Goal: Navigation & Orientation: Find specific page/section

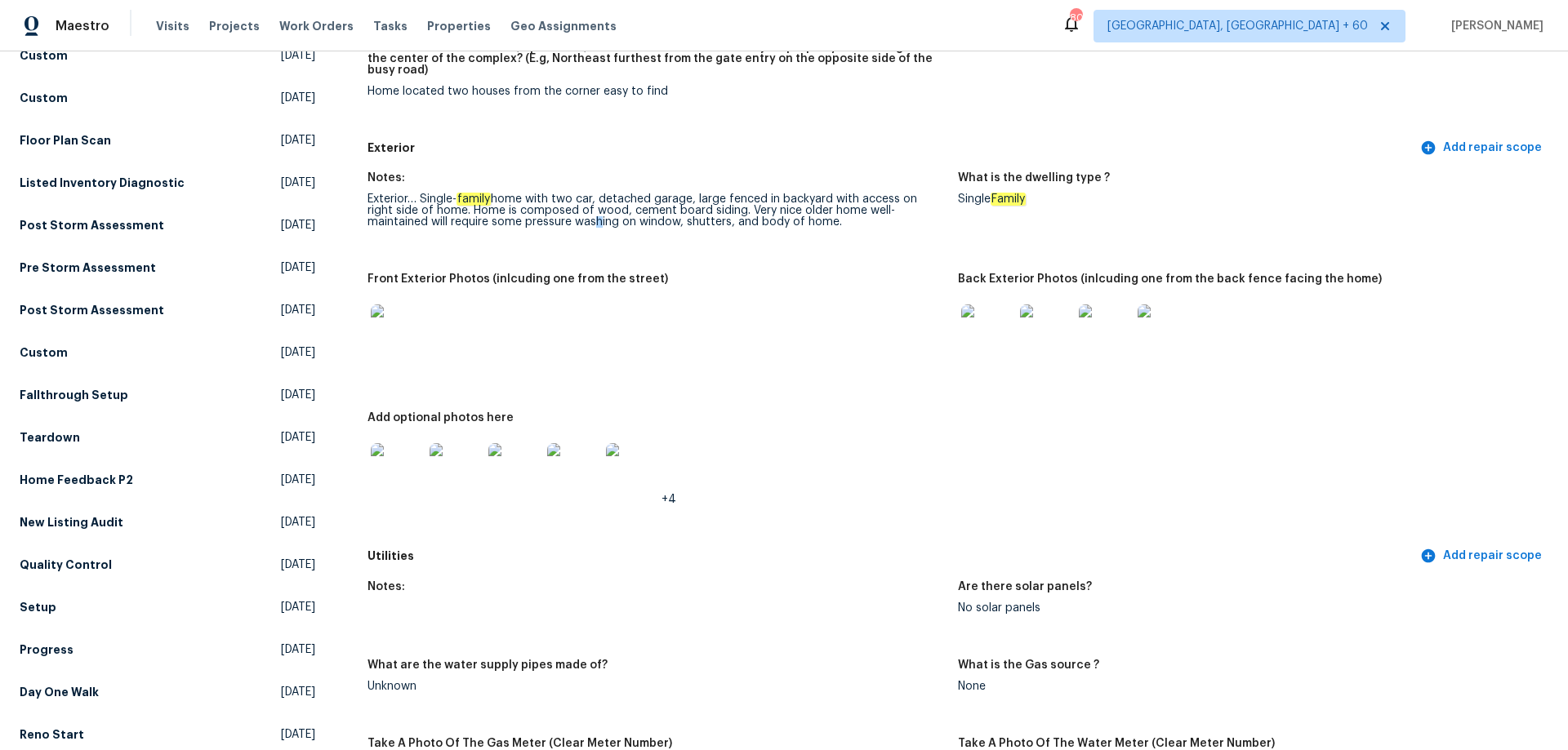
scroll to position [572, 0]
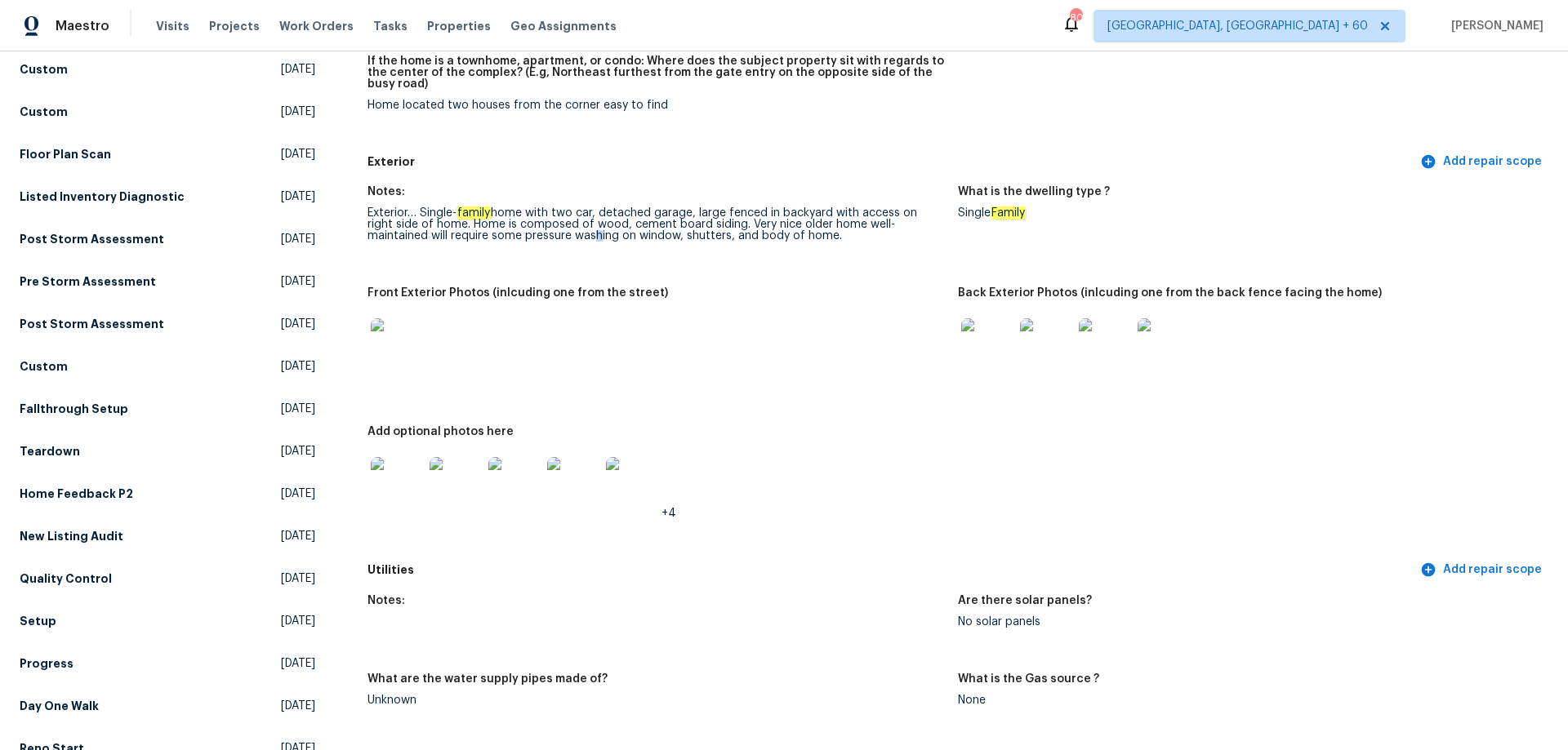
click at [999, 343] on img at bounding box center [987, 344] width 52 height 52
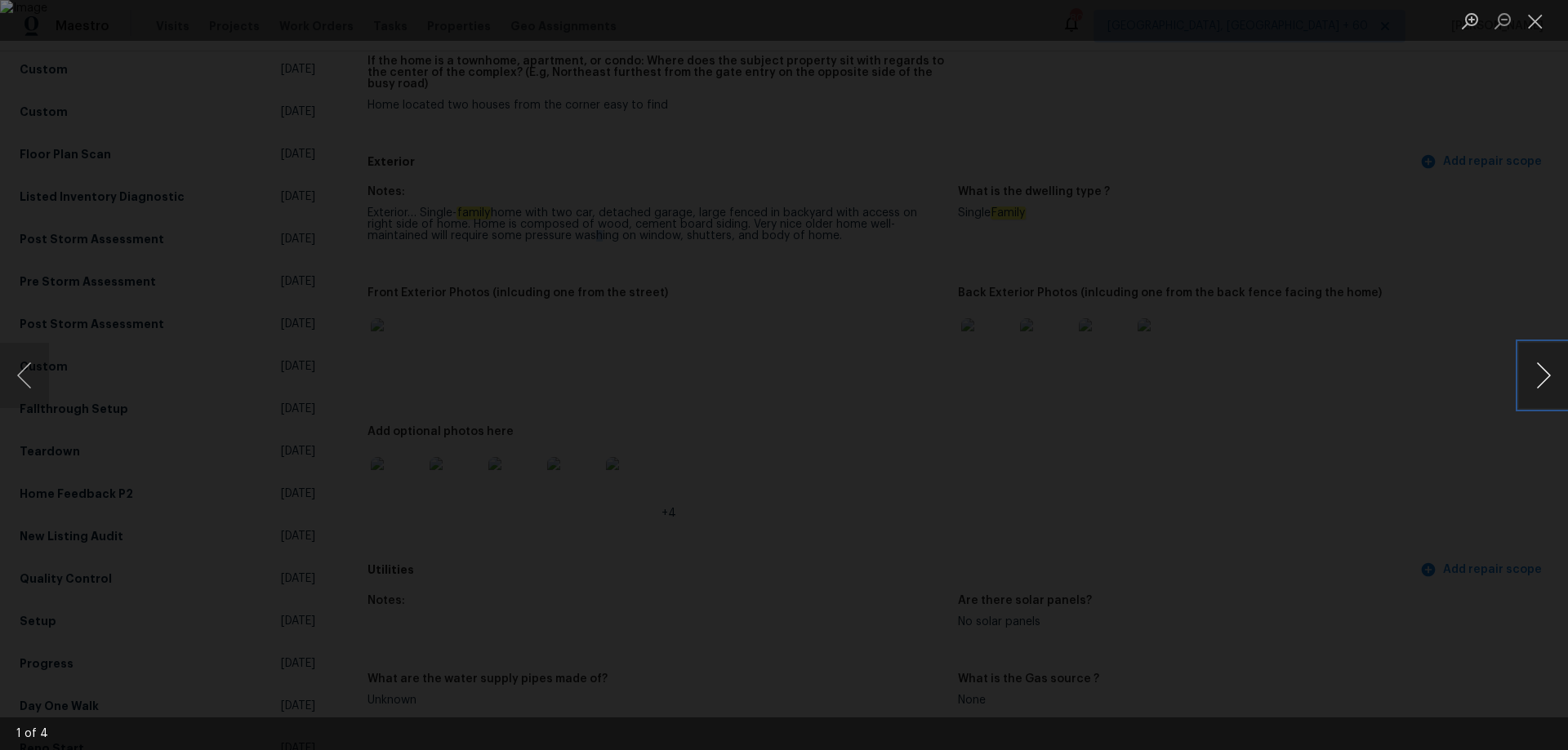
click at [1535, 373] on button "Next image" at bounding box center [1543, 375] width 49 height 66
click at [1540, 376] on button "Next image" at bounding box center [1543, 375] width 49 height 66
click at [12, 383] on button "Previous image" at bounding box center [25, 375] width 49 height 66
click at [38, 373] on button "Previous image" at bounding box center [25, 375] width 49 height 66
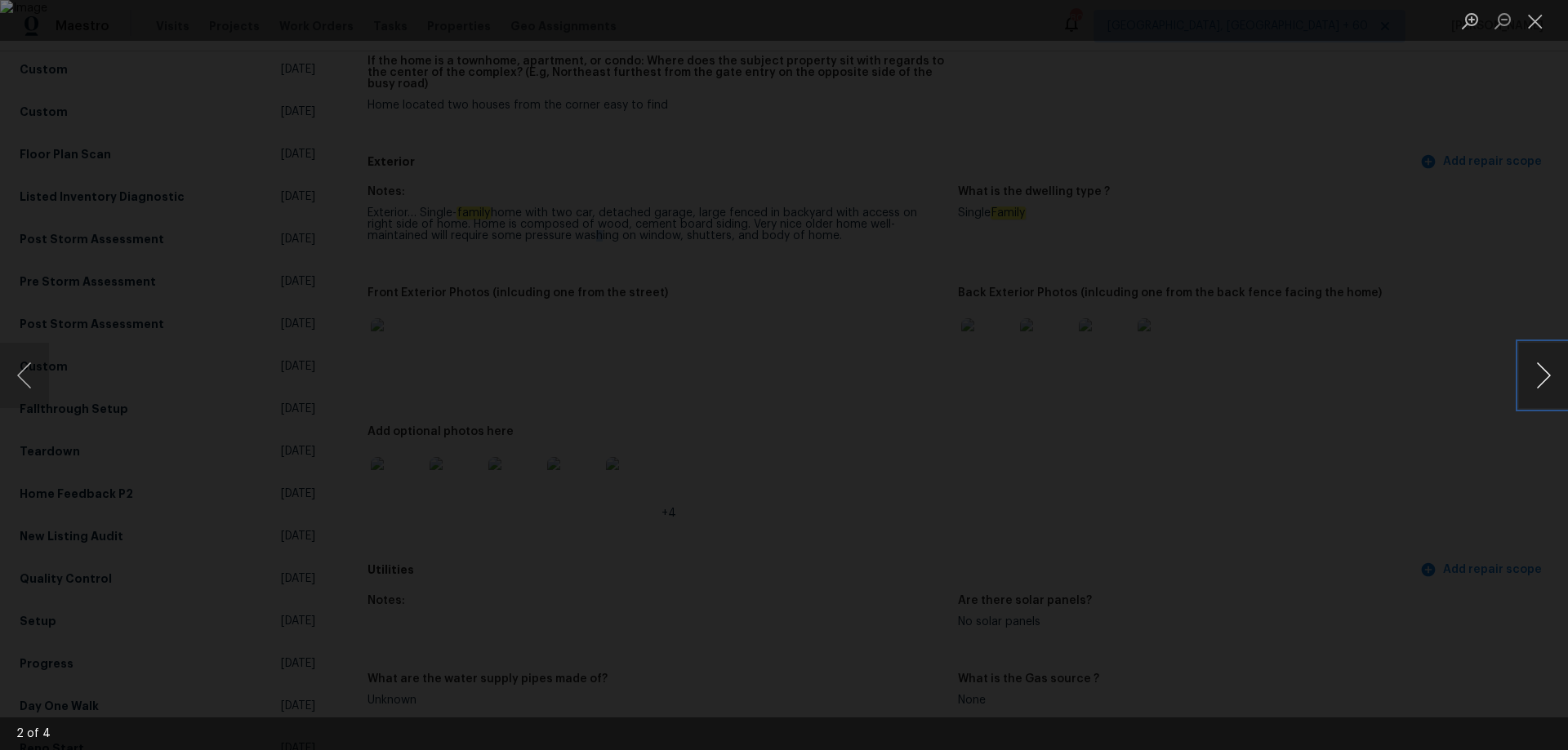
click at [1540, 388] on button "Next image" at bounding box center [1543, 375] width 49 height 66
click at [29, 393] on button "Previous image" at bounding box center [25, 375] width 49 height 66
click at [1541, 381] on button "Next image" at bounding box center [1543, 375] width 49 height 66
click at [1535, 400] on button "Next image" at bounding box center [1543, 375] width 49 height 66
click at [29, 387] on button "Previous image" at bounding box center [25, 375] width 49 height 66
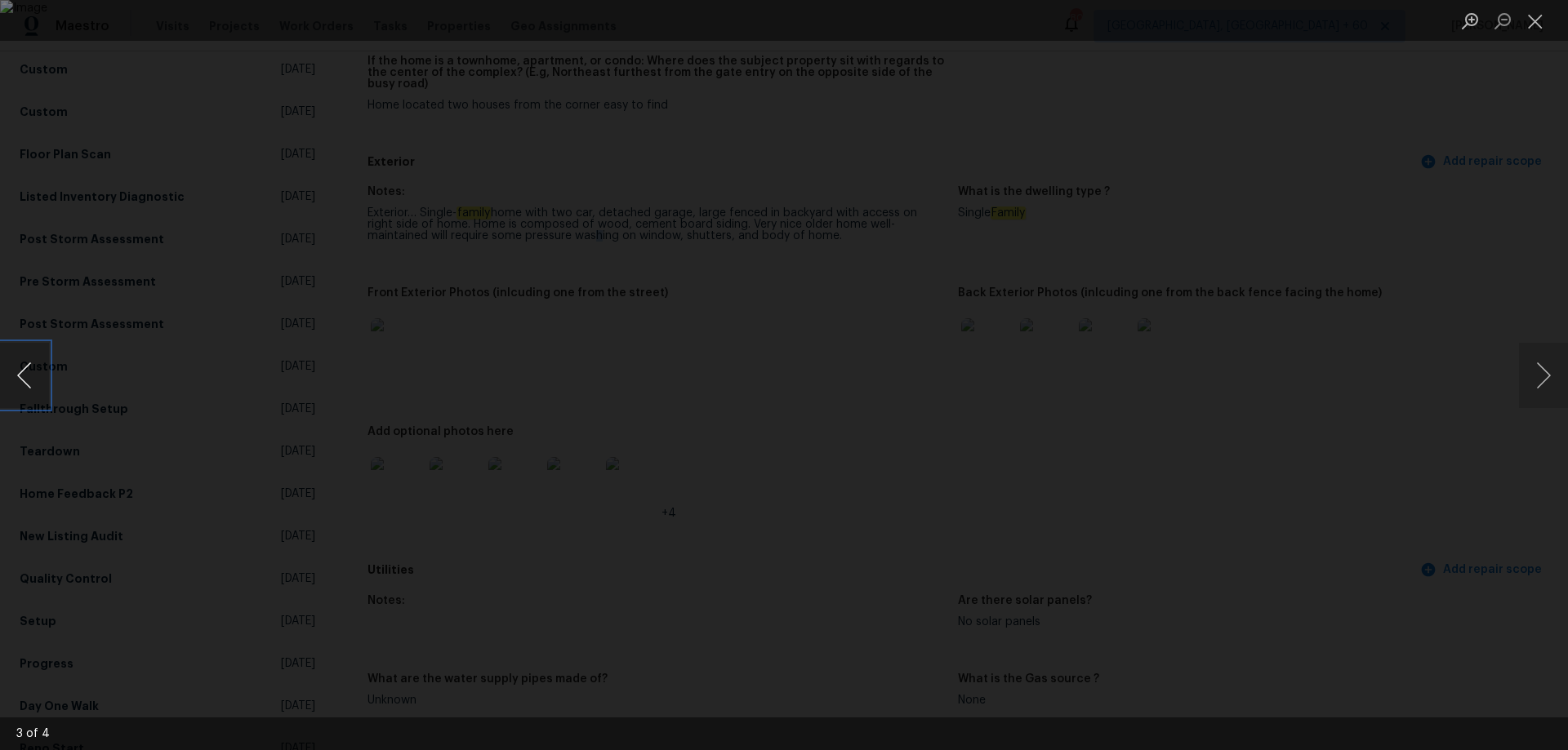
click at [28, 388] on button "Previous image" at bounding box center [25, 375] width 49 height 66
click at [1551, 24] on button "Close lightbox" at bounding box center [1535, 21] width 32 height 28
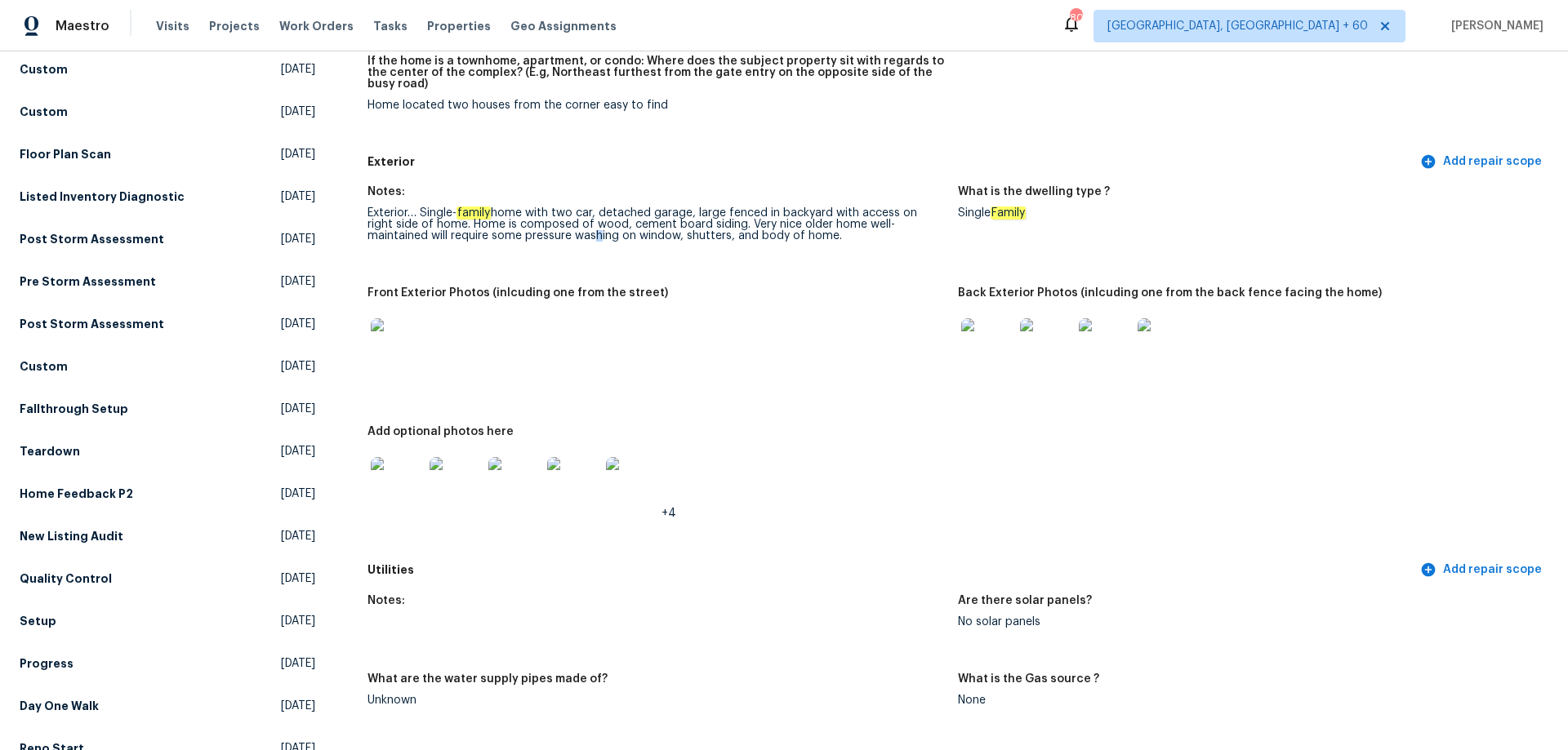
click at [629, 493] on img at bounding box center [632, 482] width 52 height 52
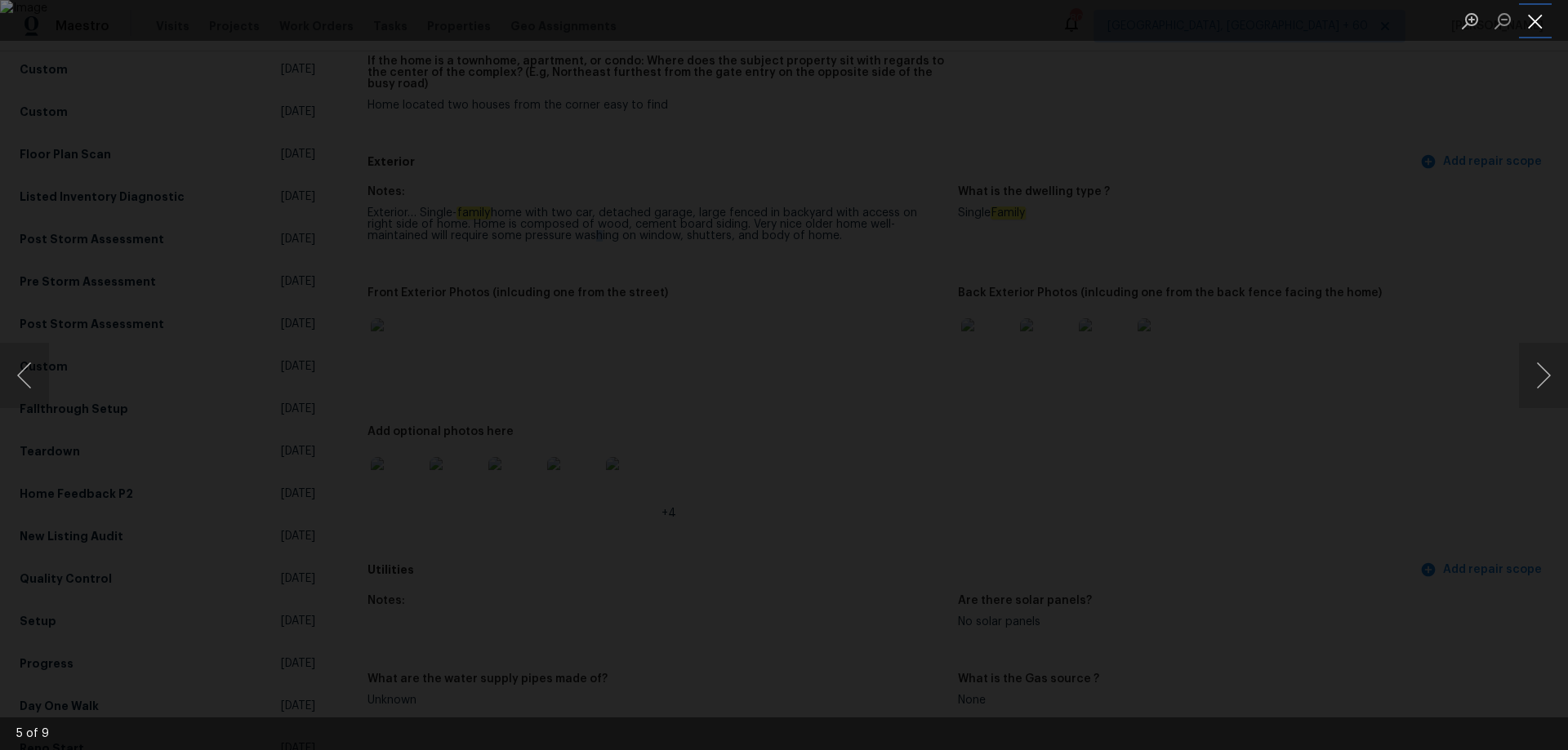
click at [1527, 27] on button "Close lightbox" at bounding box center [1535, 21] width 32 height 28
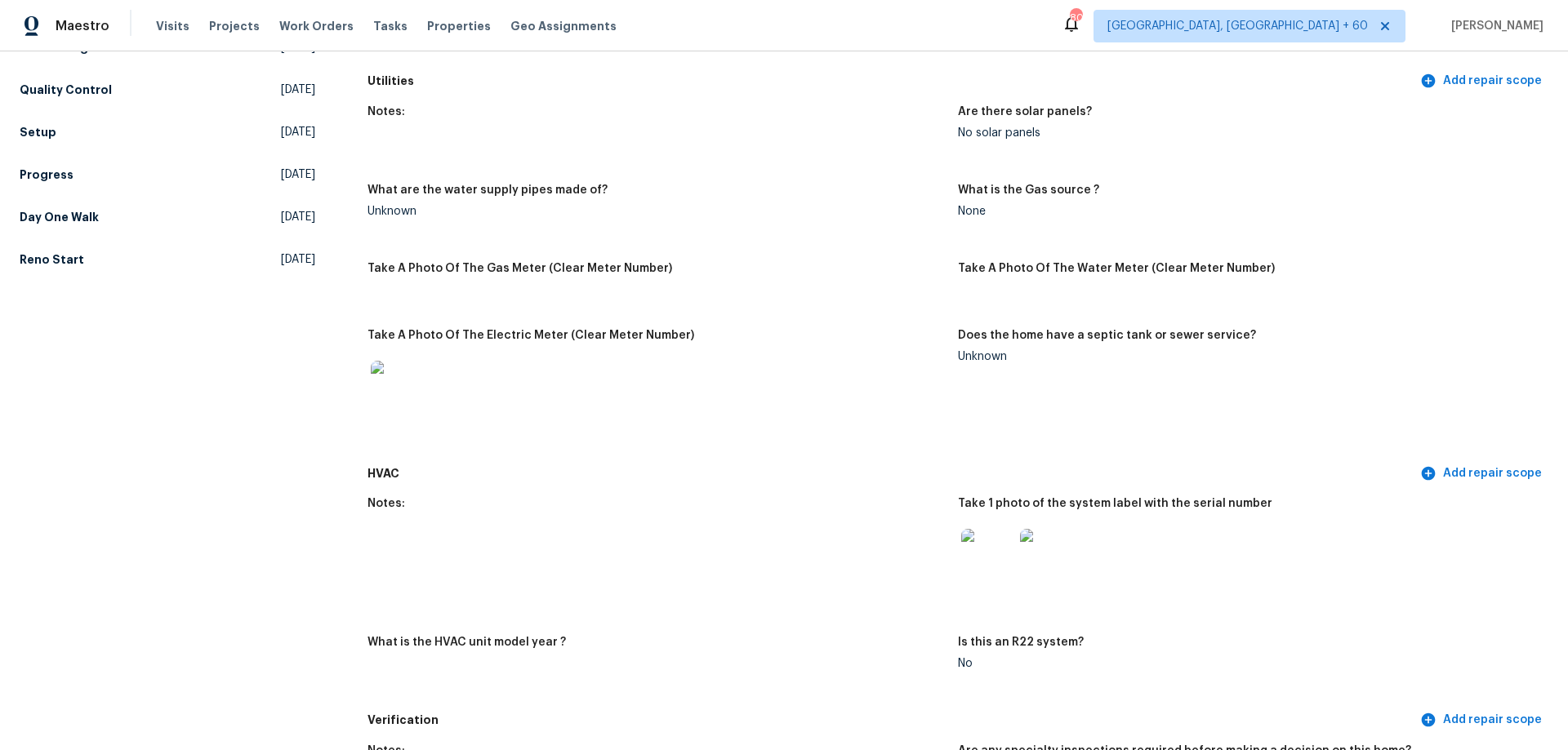
scroll to position [898, 0]
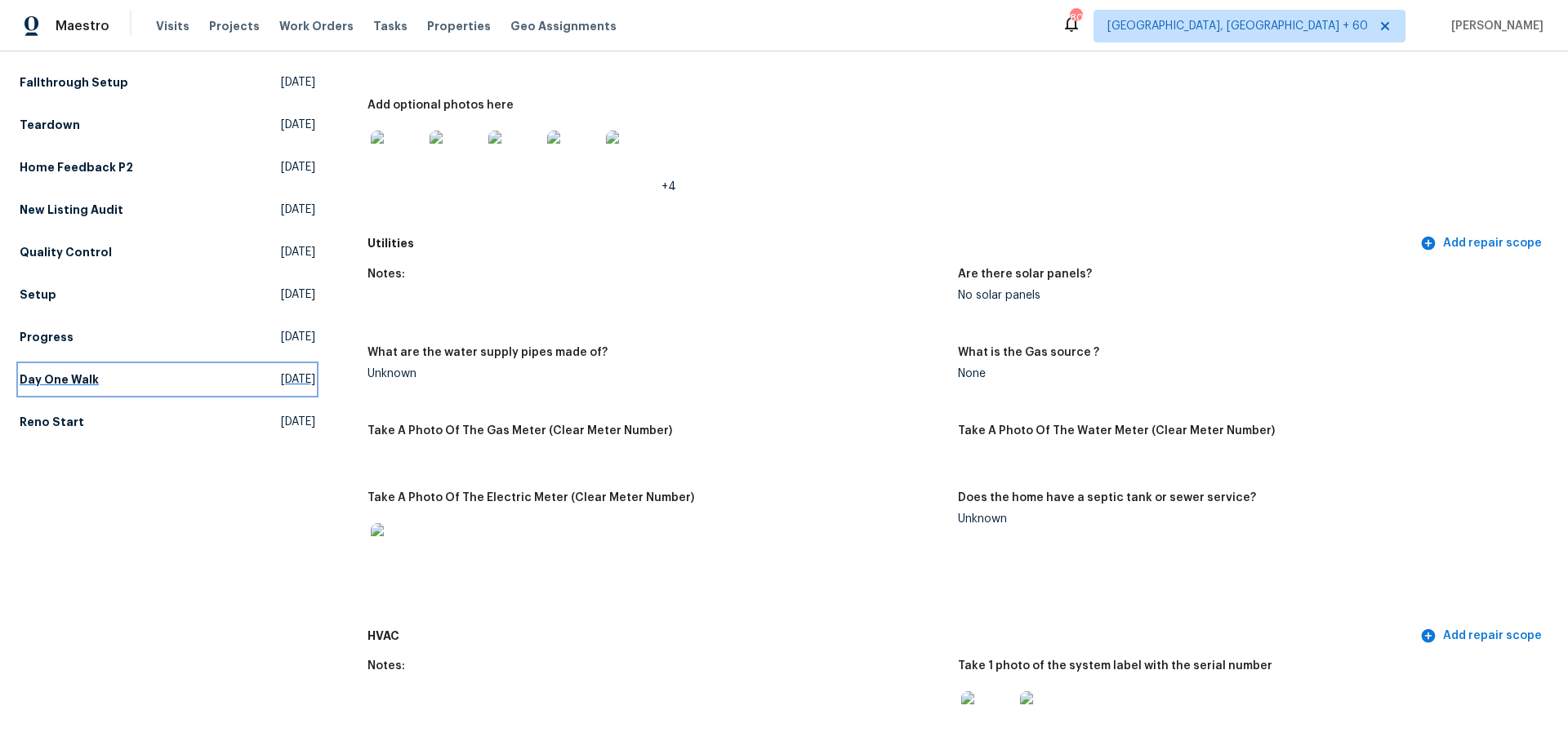
click at [67, 386] on h5 "Day One Walk" at bounding box center [59, 379] width 79 height 16
